Goal: Obtain resource: Download file/media

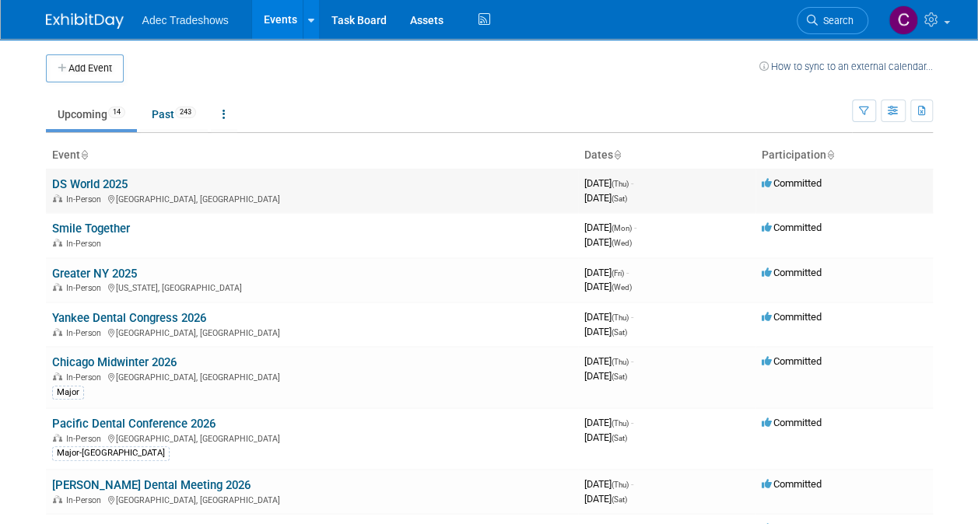
click at [75, 178] on link "DS World 2025" at bounding box center [89, 184] width 75 height 14
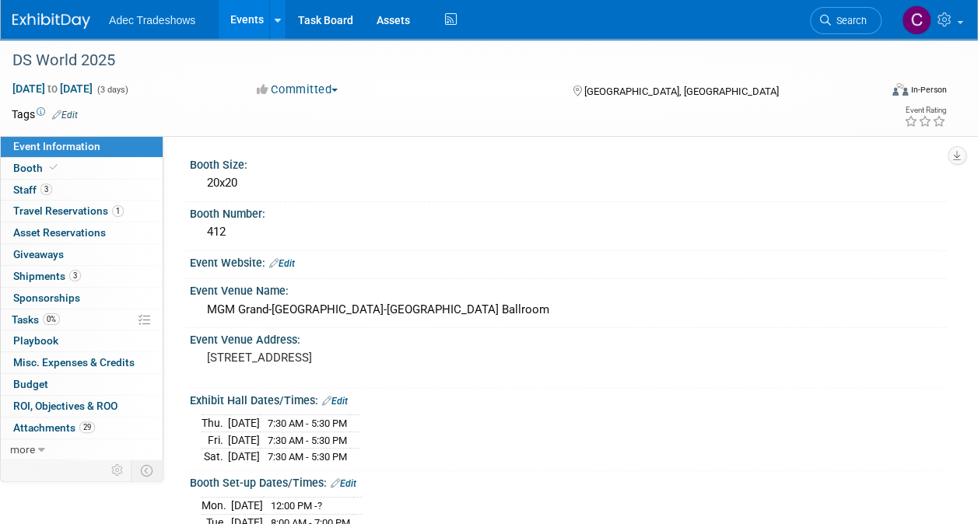
scroll to position [233, 0]
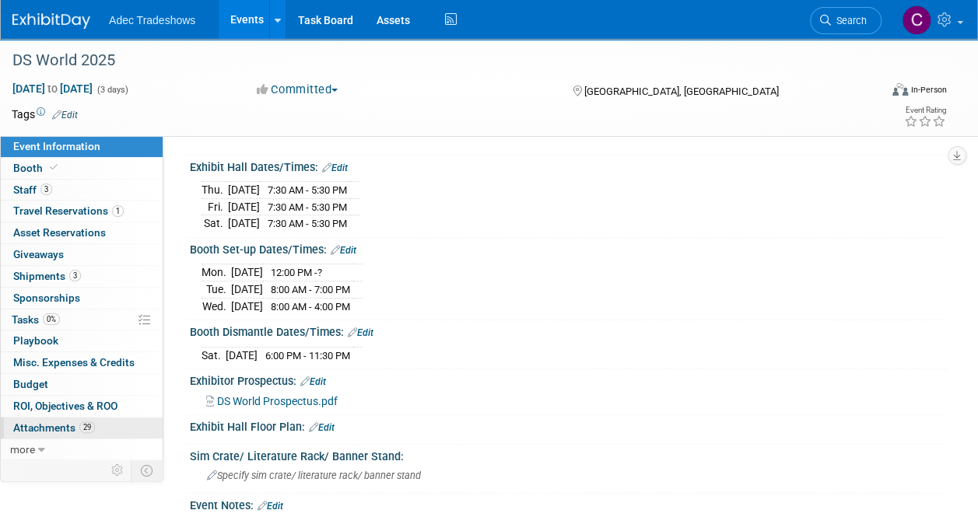
click at [56, 427] on span "Attachments 29" at bounding box center [54, 428] width 82 height 12
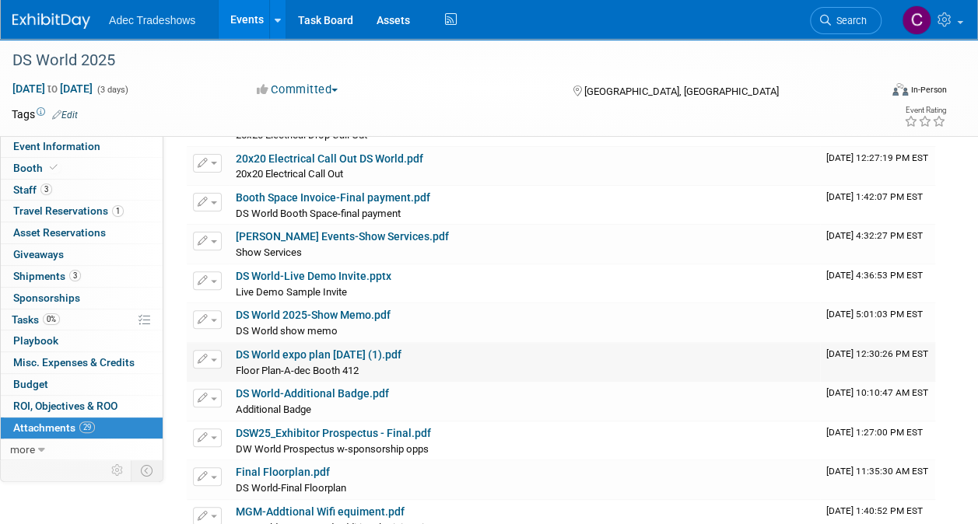
scroll to position [156, 0]
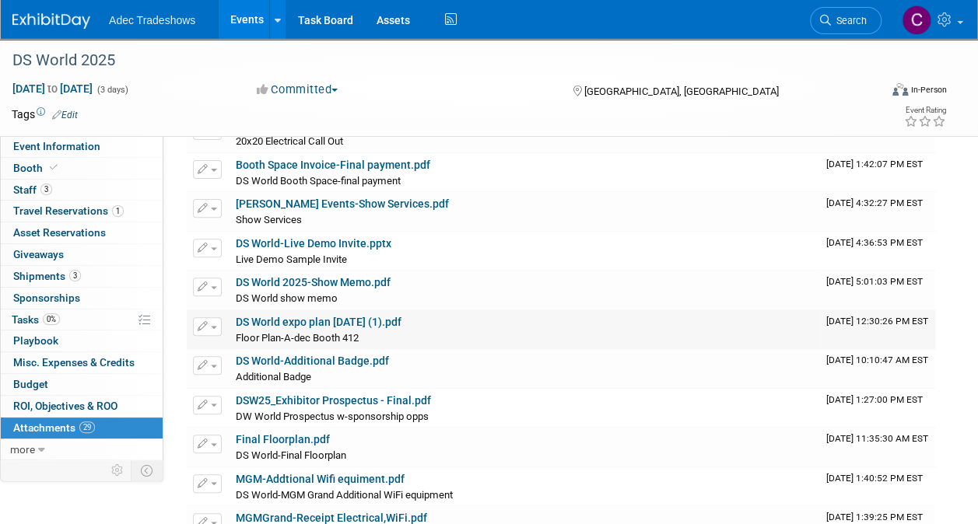
click at [302, 327] on div "DS World expo plan 7-17-25 (1).pdf" at bounding box center [525, 323] width 578 height 14
click at [267, 317] on link "DS World expo plan 7-17-25 (1).pdf" at bounding box center [319, 322] width 166 height 12
click at [242, 11] on link "Events" at bounding box center [247, 19] width 57 height 39
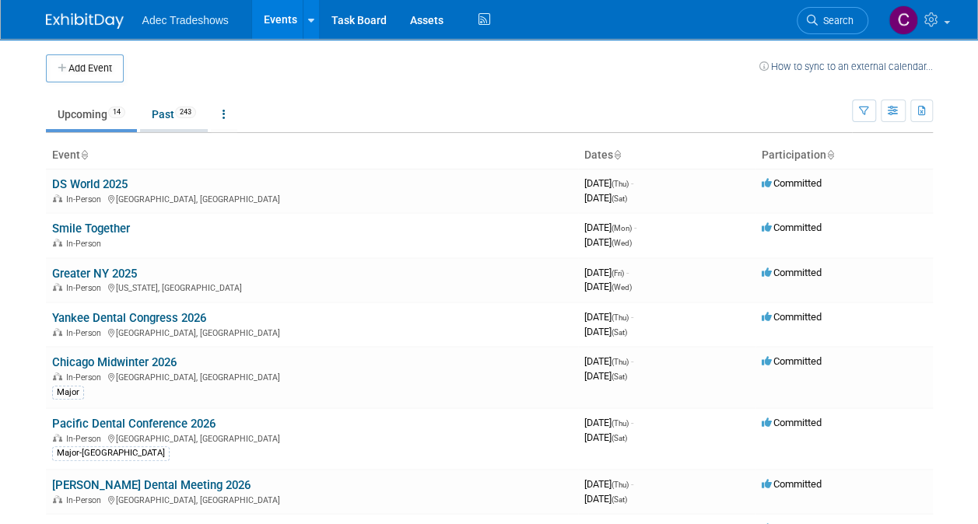
click at [159, 114] on link "Past 243" at bounding box center [174, 115] width 68 height 30
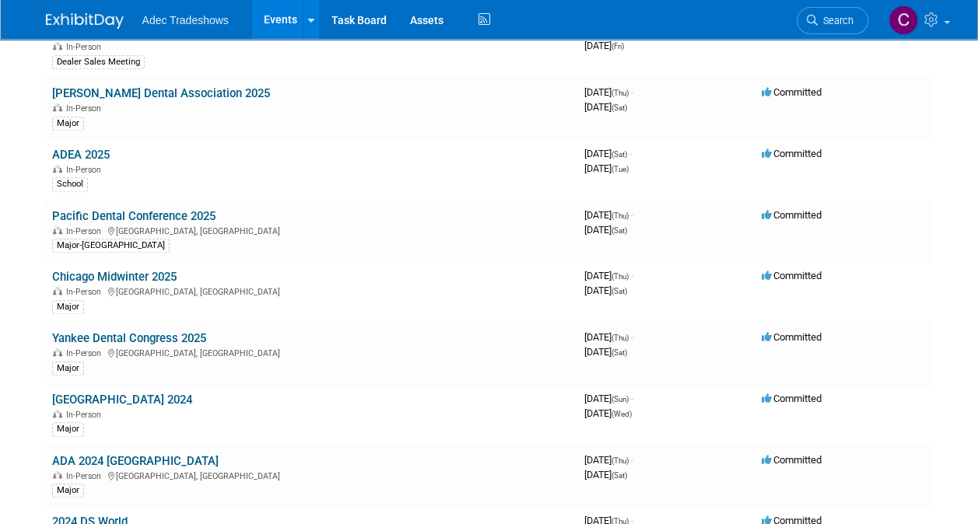
scroll to position [622, 0]
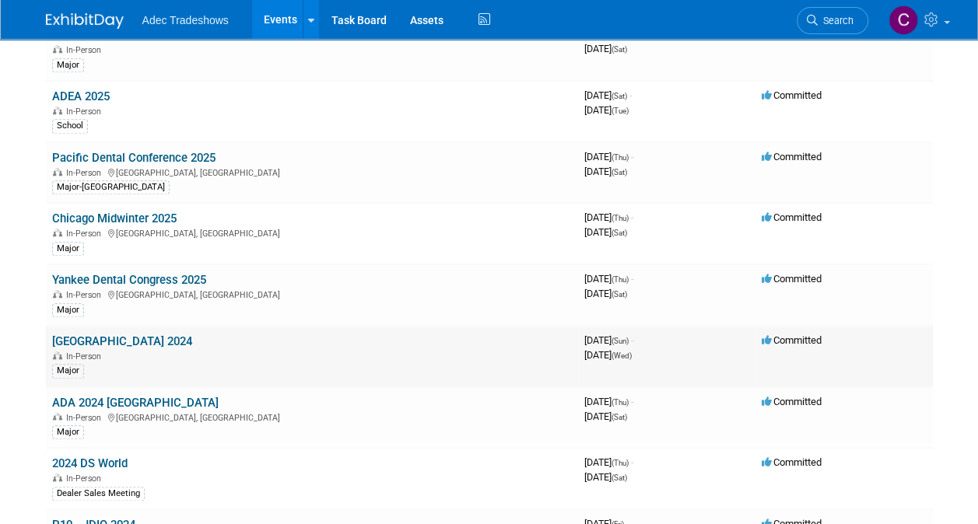
click at [120, 334] on link "[GEOGRAPHIC_DATA] 2024" at bounding box center [122, 341] width 140 height 14
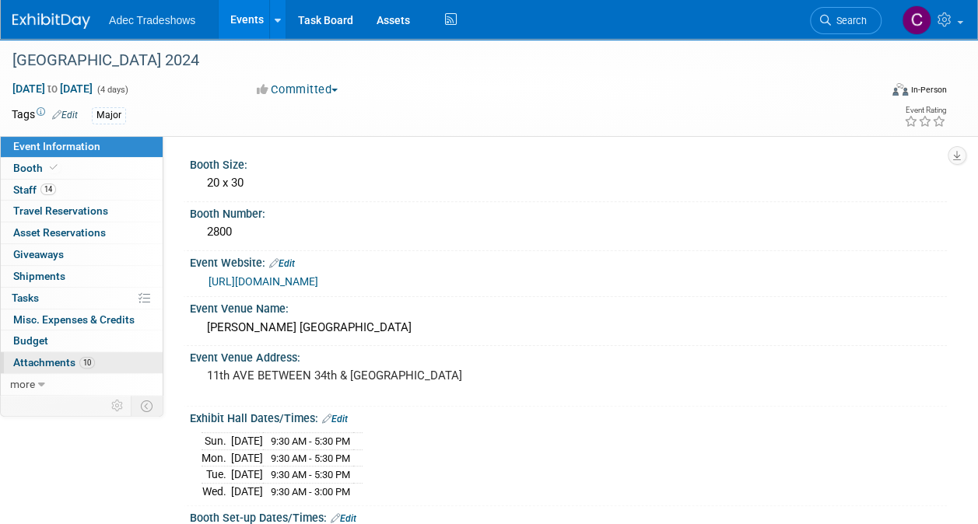
click at [65, 362] on span "Attachments 10" at bounding box center [54, 362] width 82 height 12
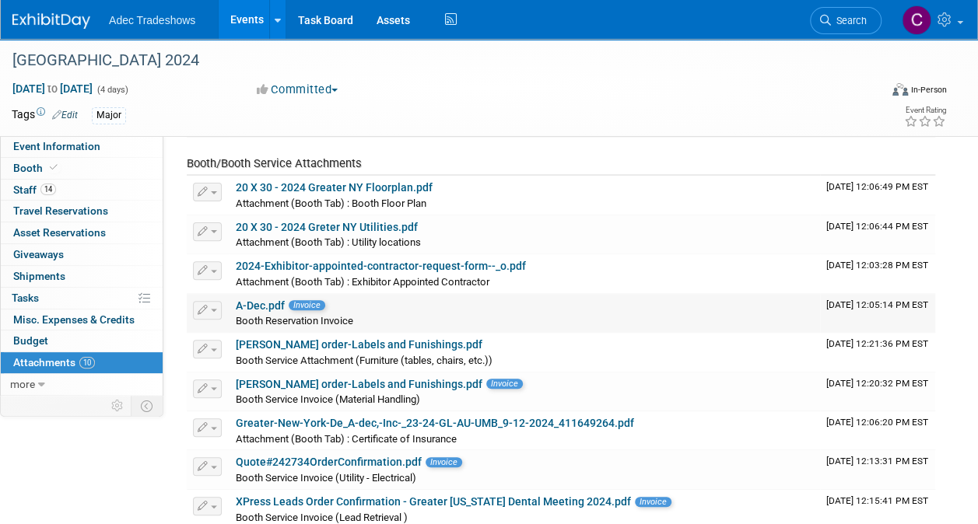
scroll to position [156, 0]
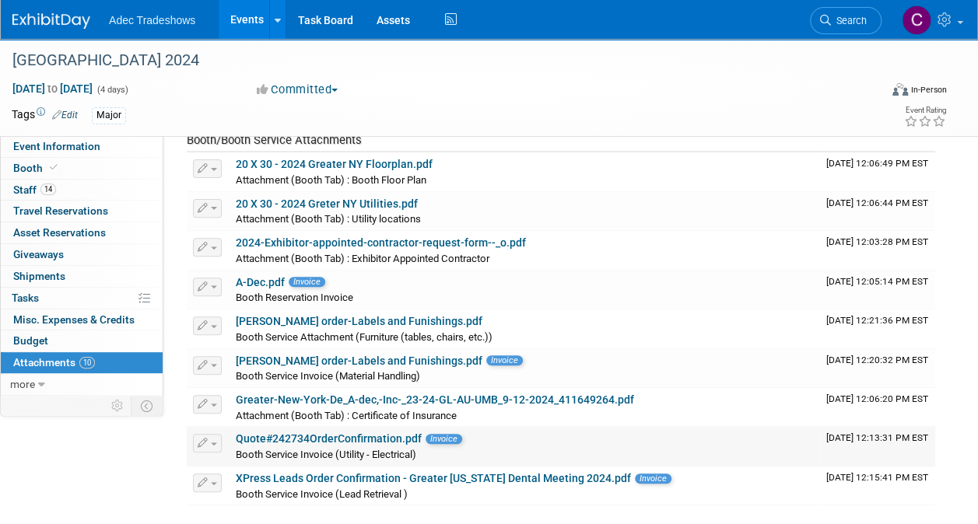
click at [341, 436] on link "Quote#242734OrderConfirmation.pdf" at bounding box center [329, 438] width 186 height 12
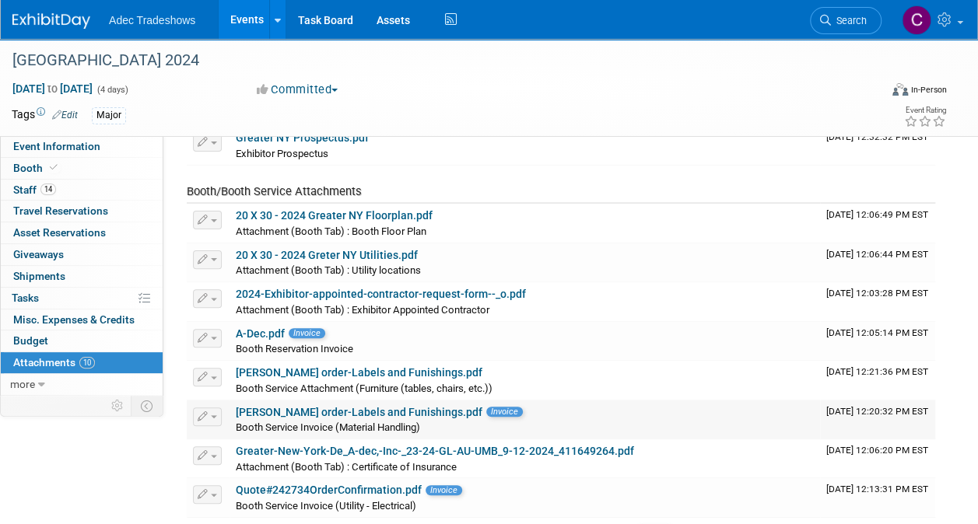
scroll to position [0, 0]
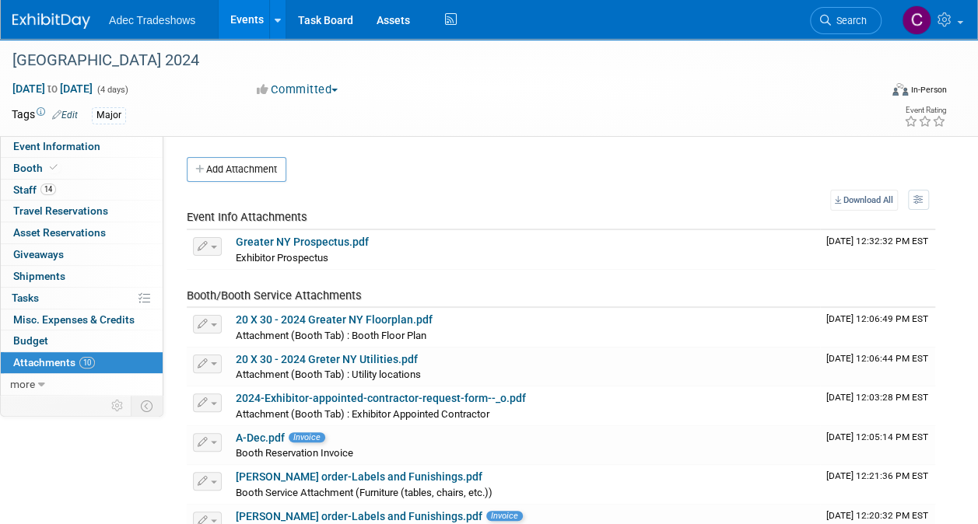
click at [234, 14] on link "Events" at bounding box center [247, 19] width 57 height 39
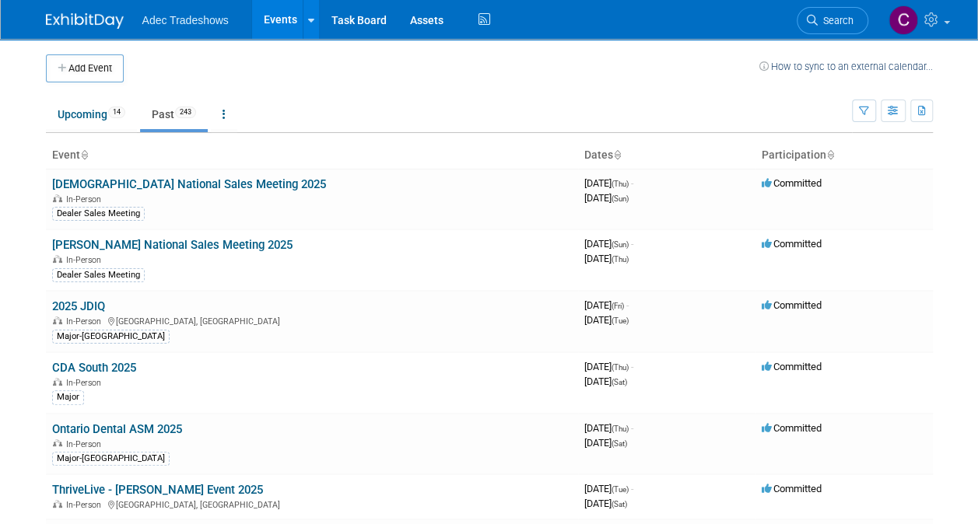
click at [206, 106] on link "Past 243" at bounding box center [174, 115] width 68 height 30
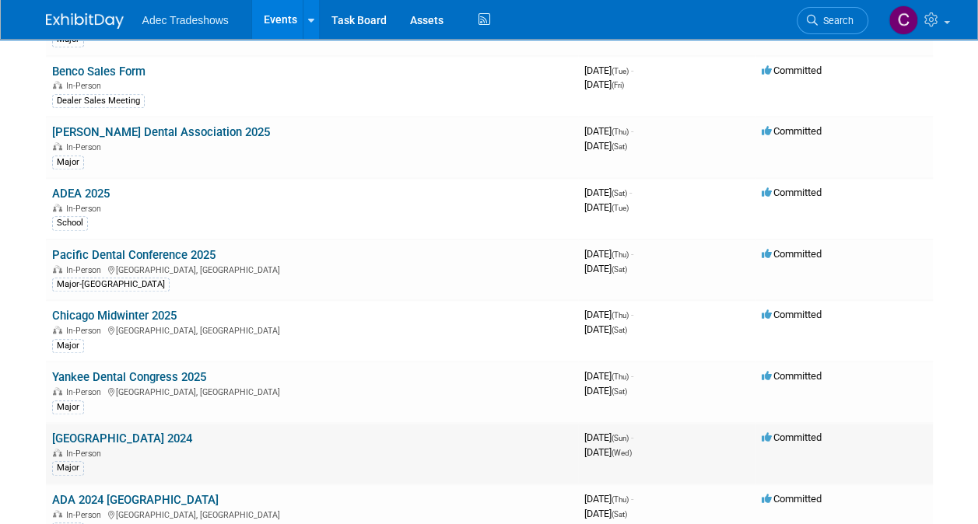
scroll to position [544, 0]
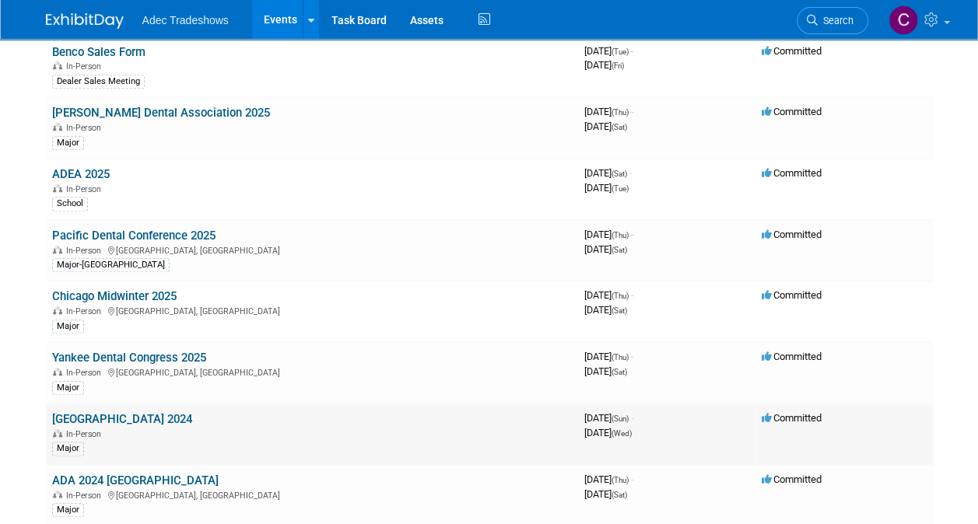
click at [109, 427] on div "In-Person" at bounding box center [312, 433] width 520 height 12
click at [110, 412] on link "[GEOGRAPHIC_DATA] 2024" at bounding box center [122, 419] width 140 height 14
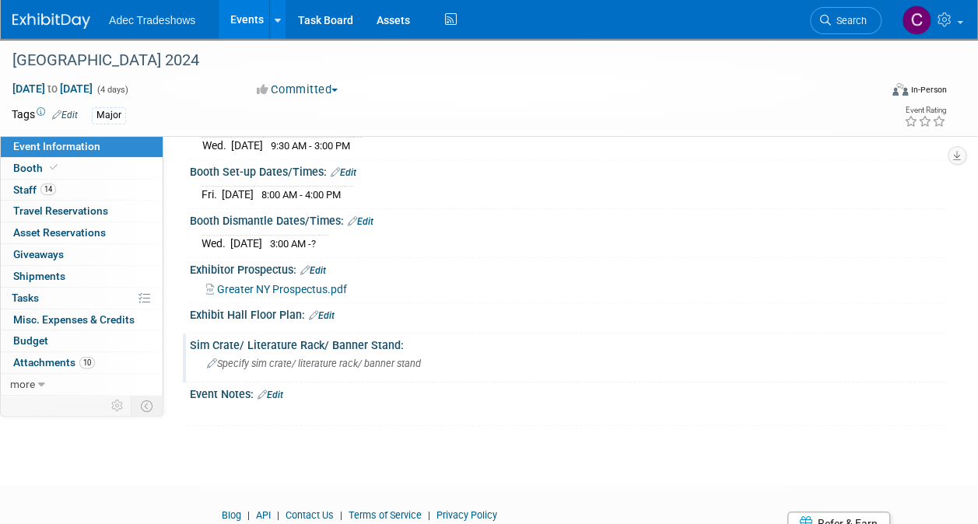
scroll to position [311, 0]
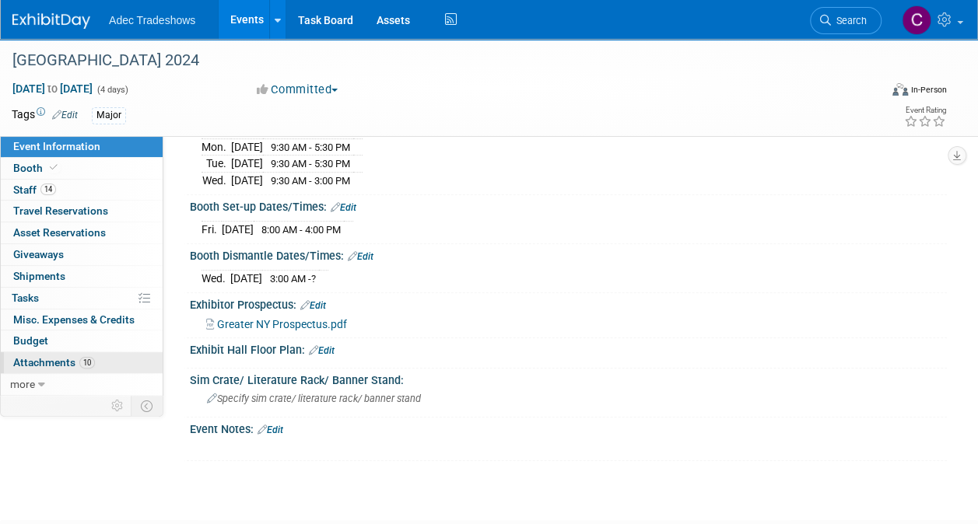
click at [72, 361] on span "Attachments 10" at bounding box center [54, 362] width 82 height 12
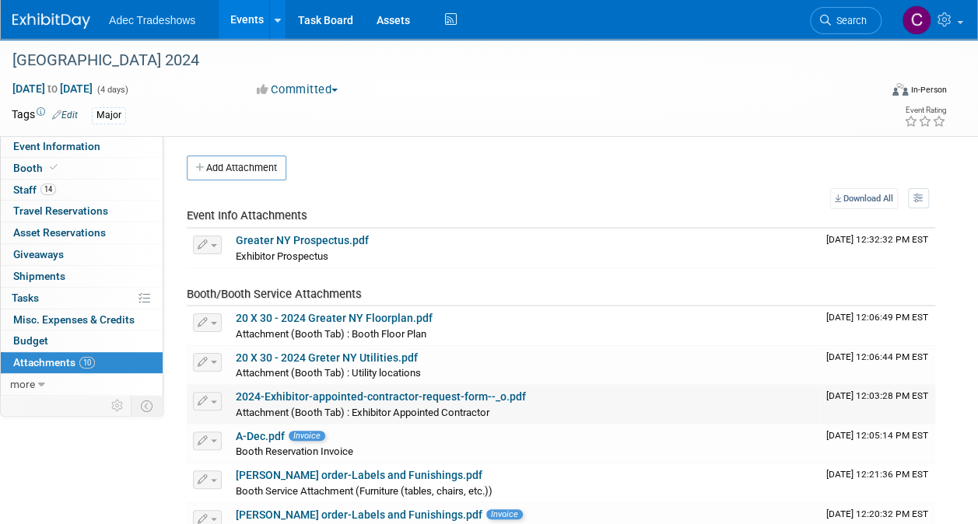
scroll to position [0, 0]
